Goal: Task Accomplishment & Management: Use online tool/utility

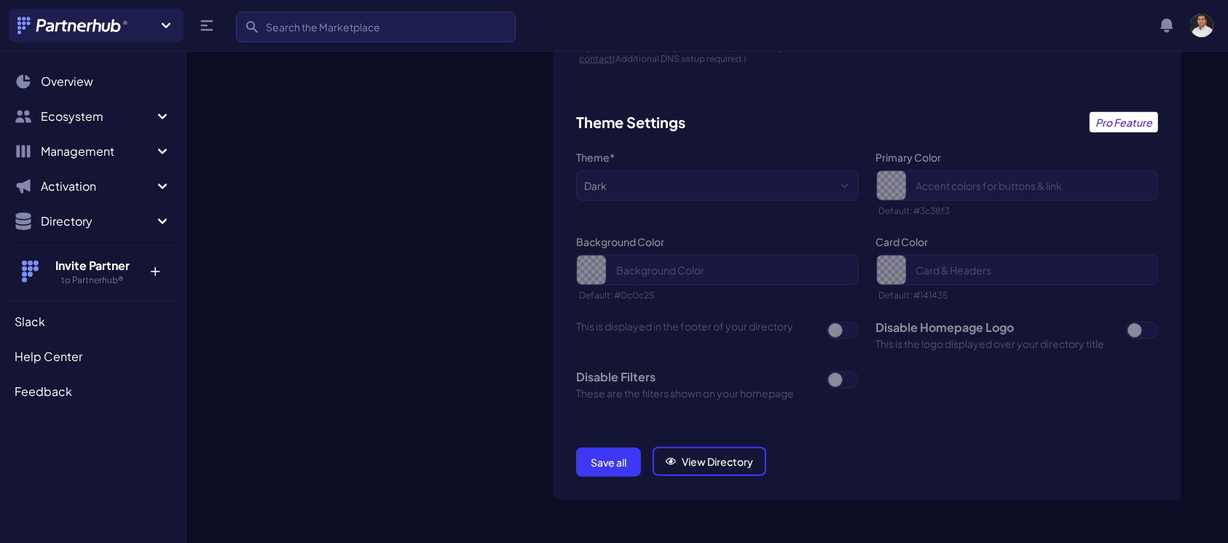
scroll to position [969, 0]
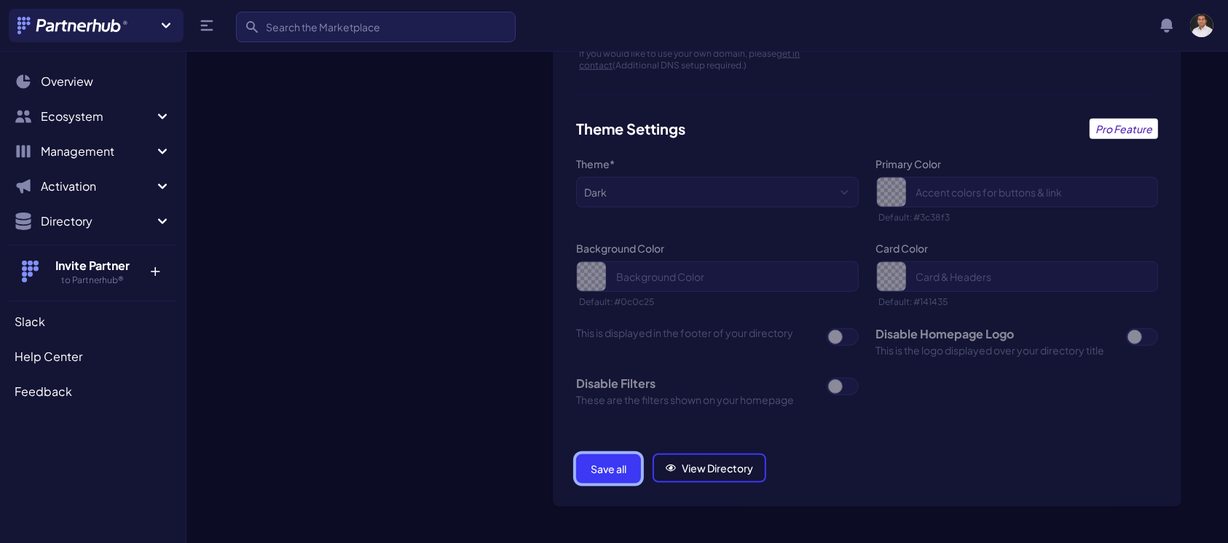
click at [618, 456] on button "Save all" at bounding box center [608, 469] width 65 height 29
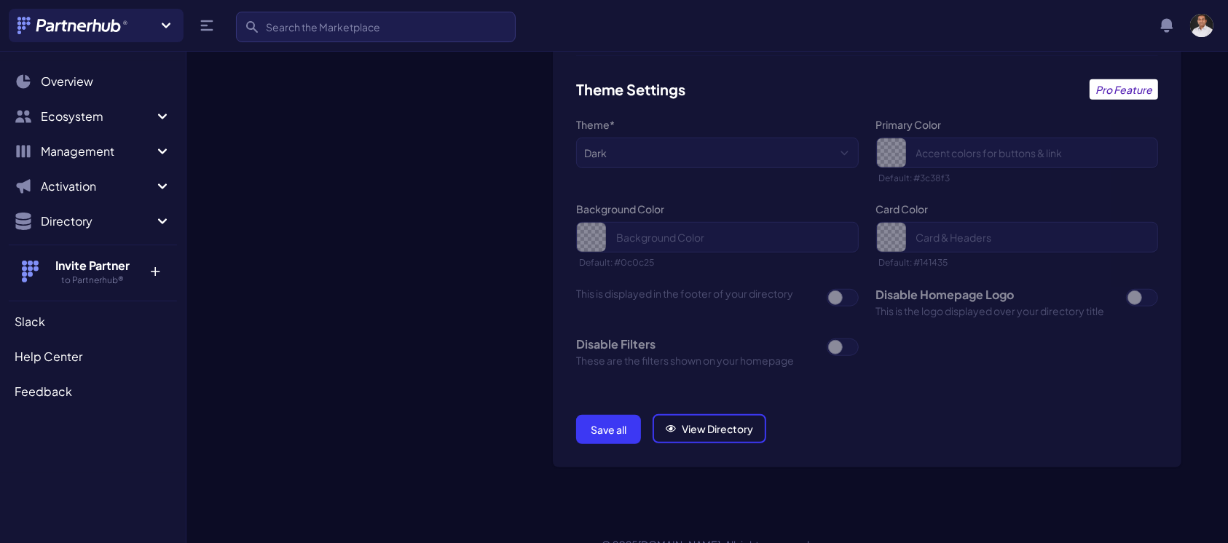
scroll to position [1045, 0]
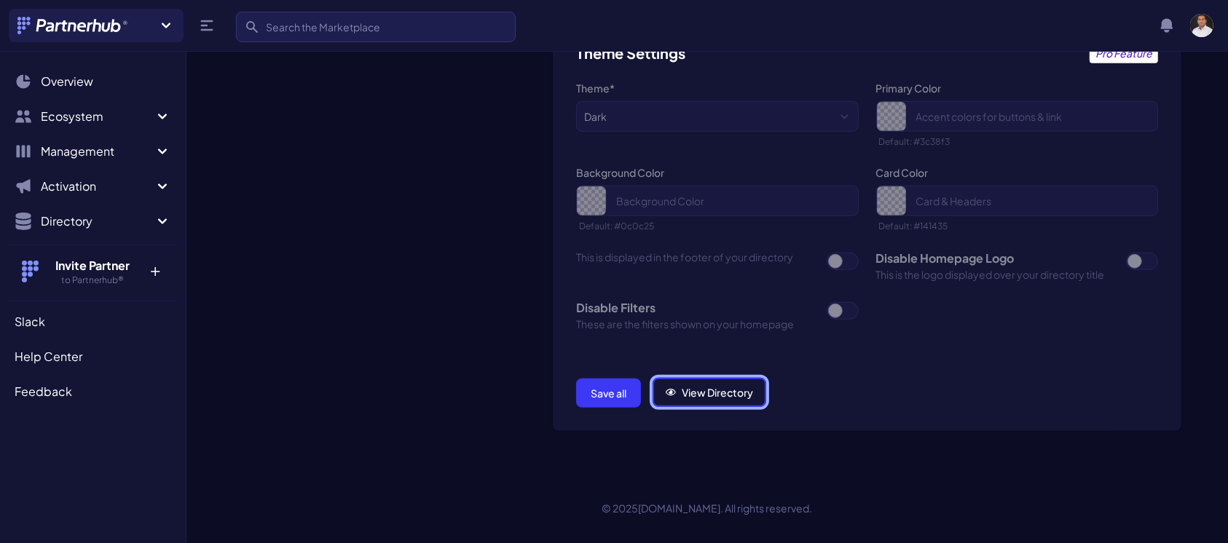
click at [699, 393] on link "View Directory" at bounding box center [710, 392] width 114 height 29
